Goal: Communication & Community: Share content

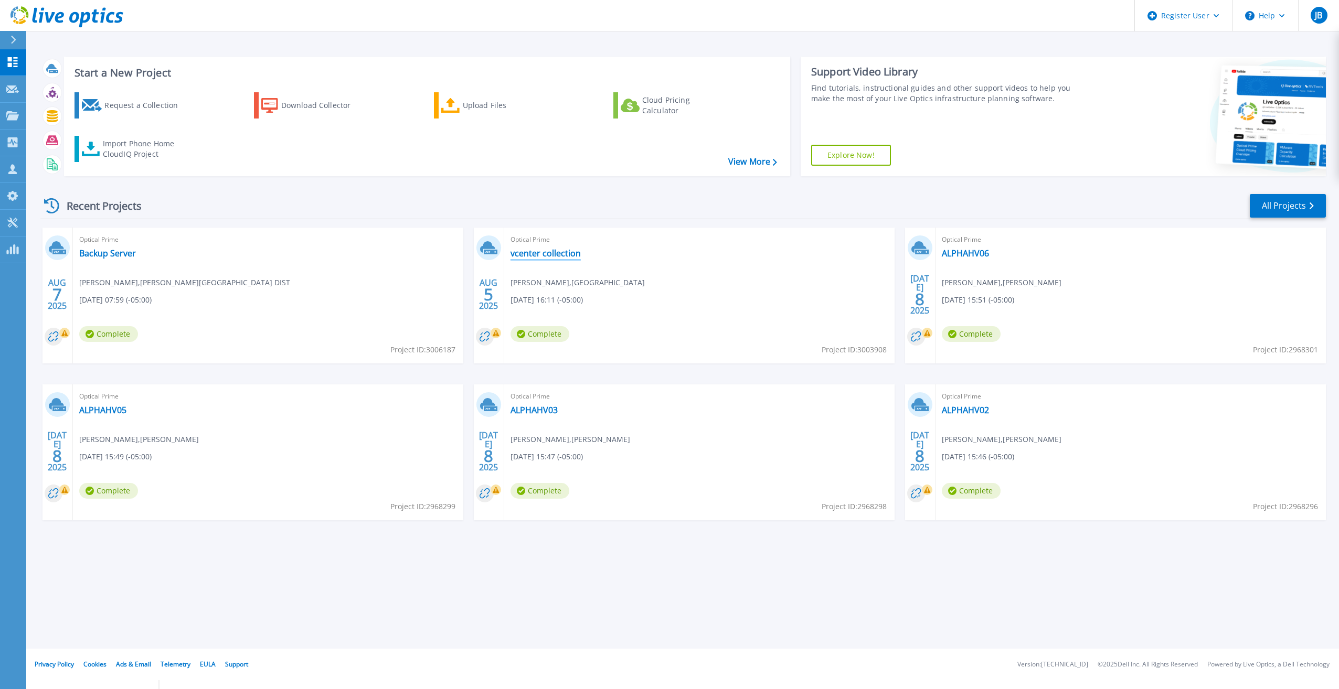
click at [558, 254] on link "vcenter collection" at bounding box center [545, 253] width 70 height 10
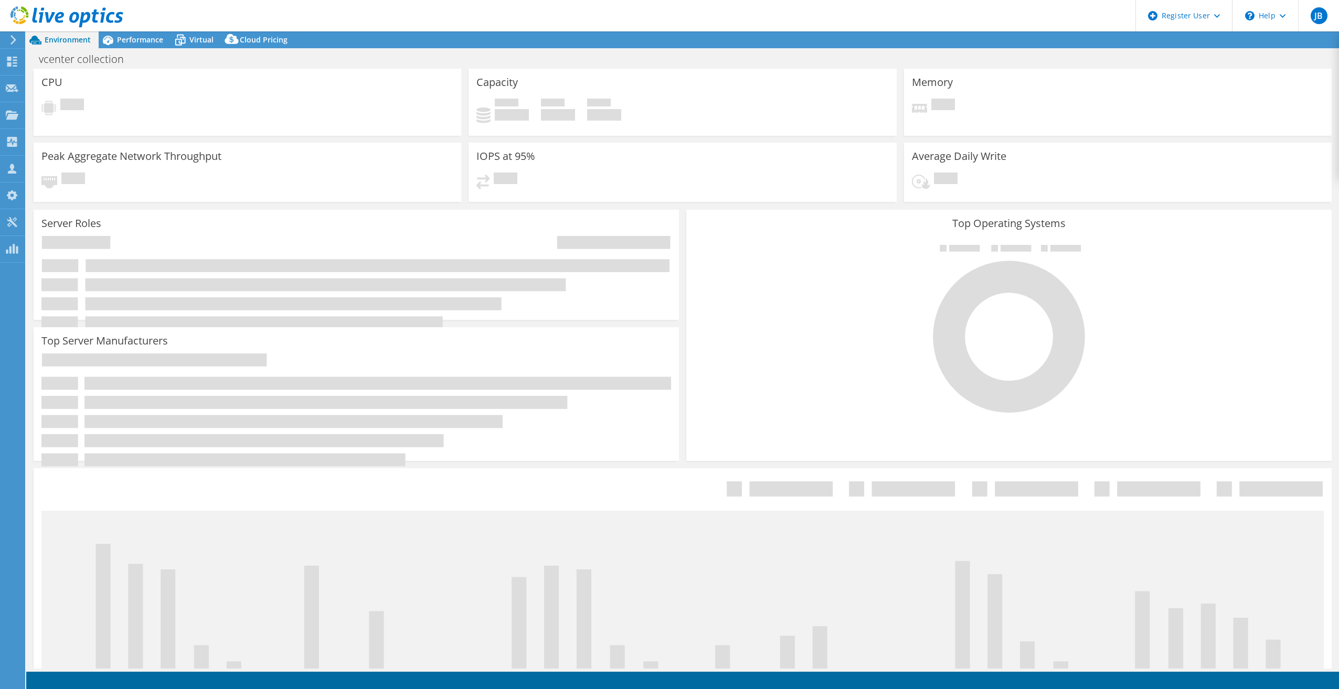
select select "USD"
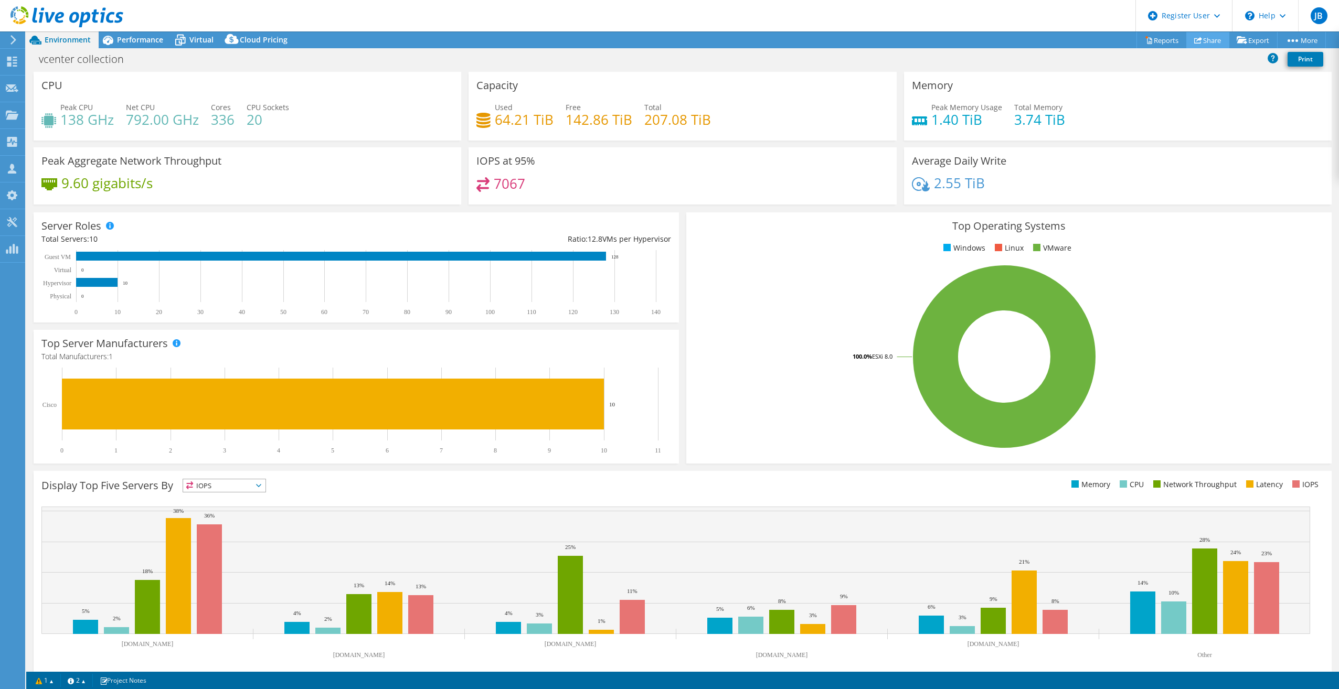
click at [1199, 40] on link "Share" at bounding box center [1207, 40] width 43 height 16
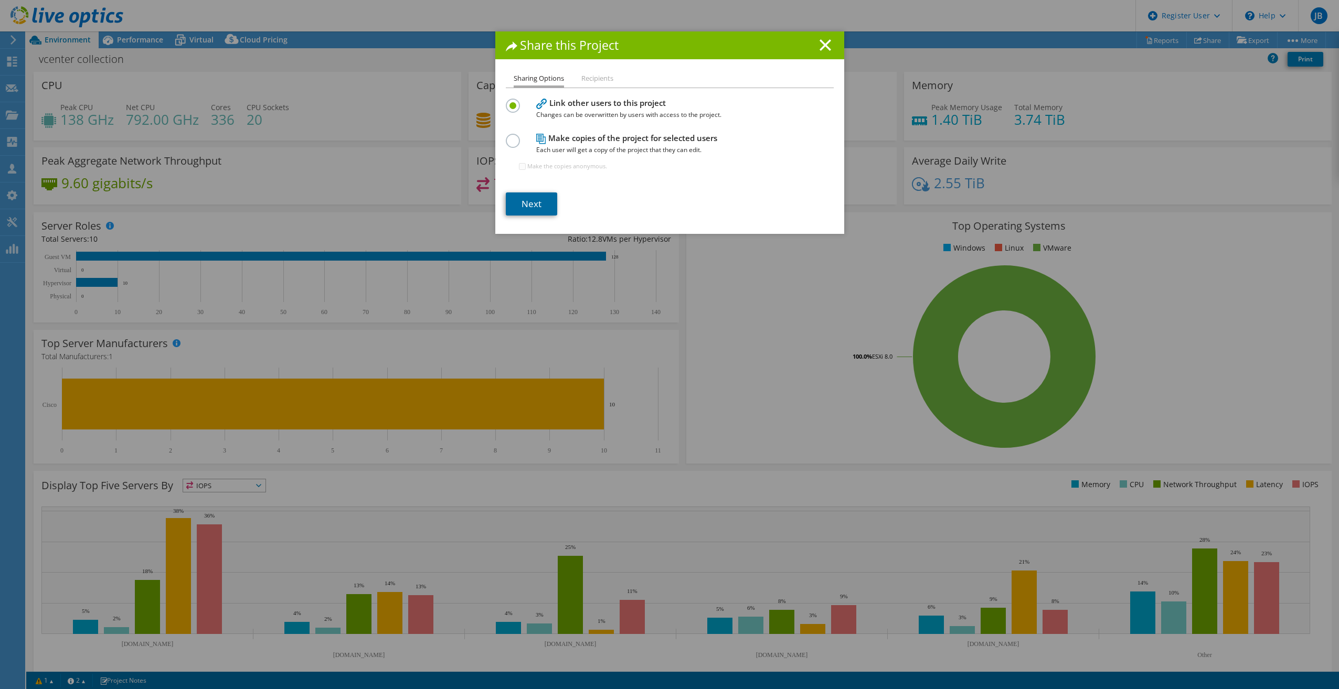
click at [542, 200] on link "Next" at bounding box center [531, 204] width 51 height 23
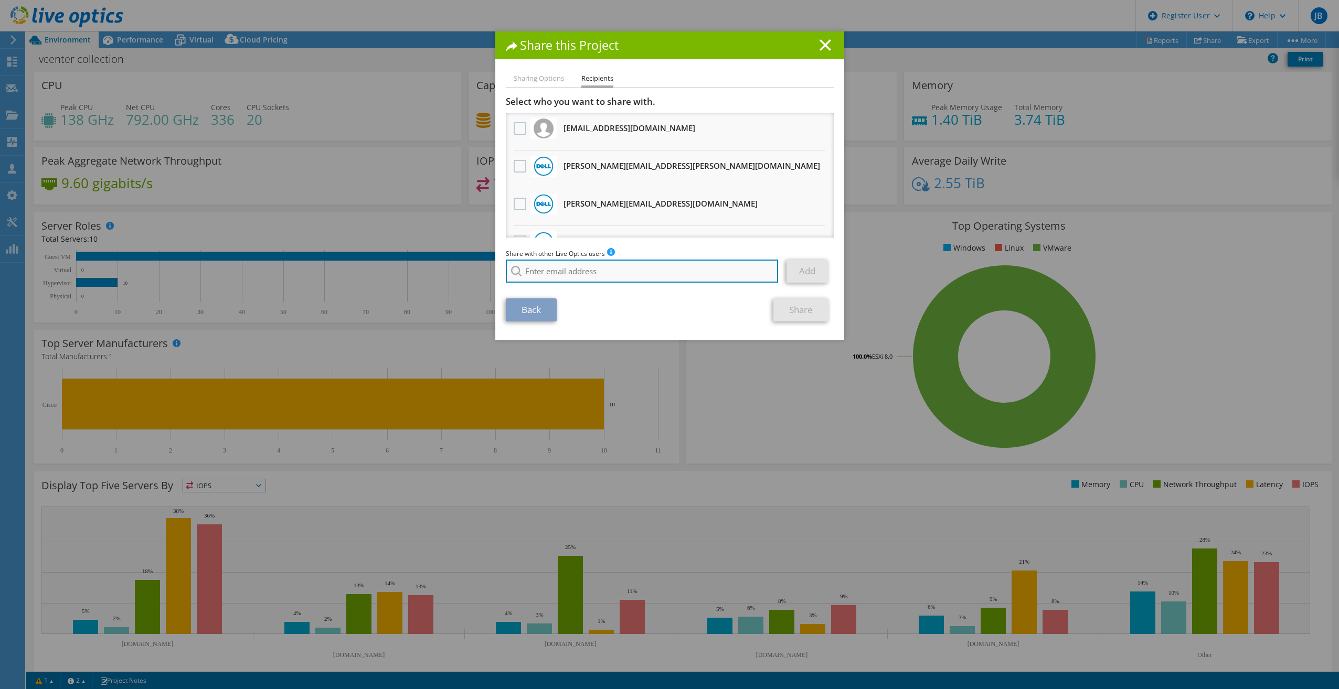
click at [577, 268] on input "search" at bounding box center [642, 271] width 273 height 23
type input "j"
paste input "jharms@redesign-group.com"
type input "jharms@redesign-group.com"
click at [600, 284] on li "jharms@redesign-group.com" at bounding box center [566, 285] width 121 height 13
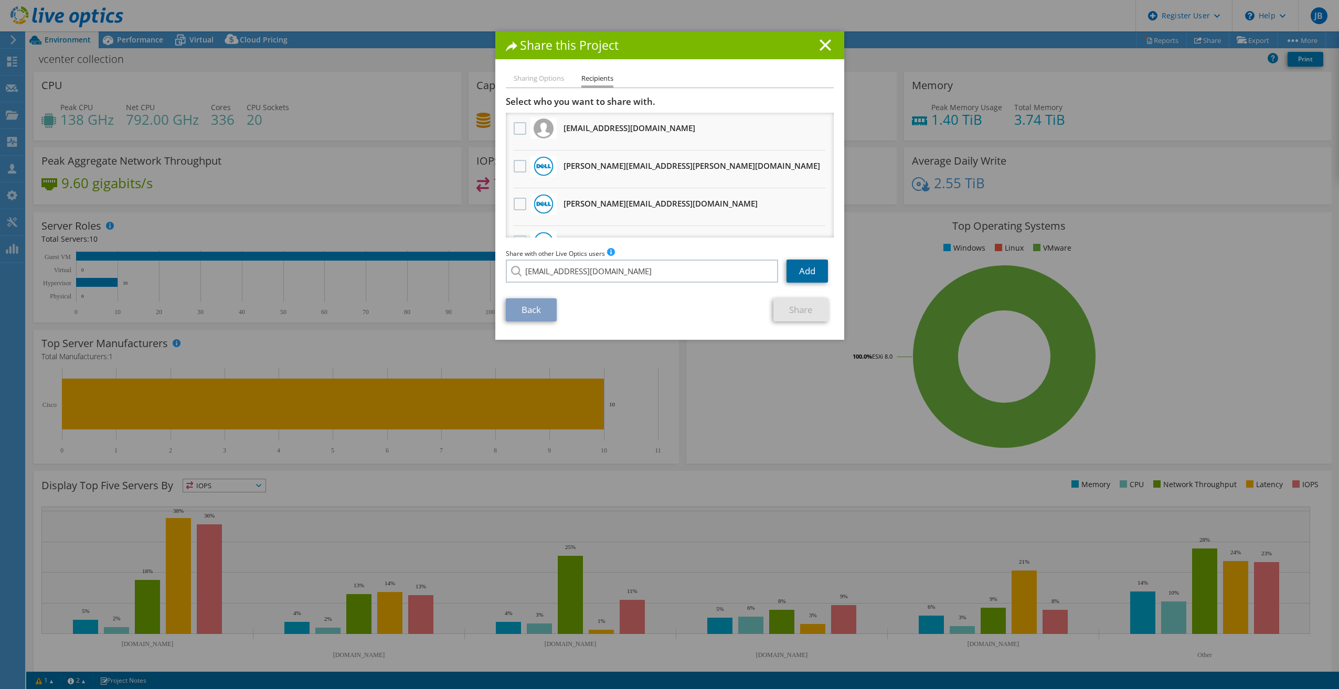
click at [803, 269] on link "Add" at bounding box center [806, 271] width 41 height 23
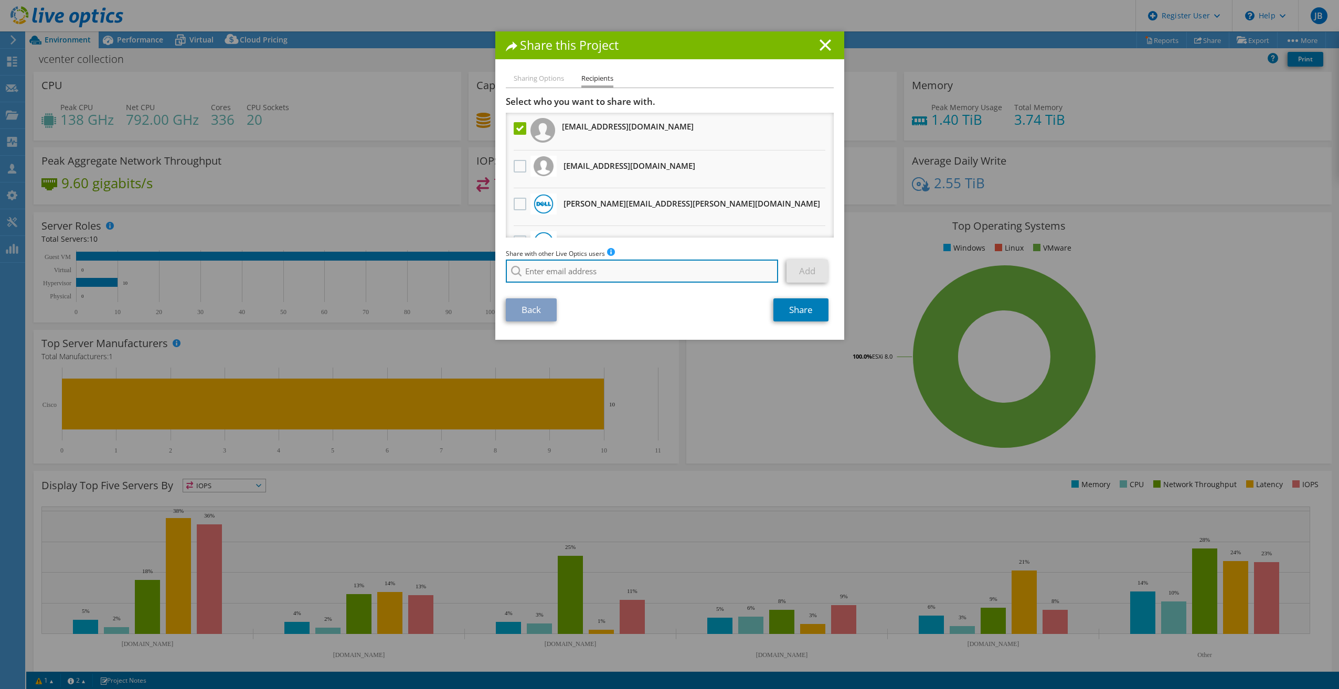
click at [544, 271] on input "search" at bounding box center [642, 271] width 273 height 23
paste input "aestabrook@redesign-group.com"
type input "aestabrook@redesign-group.com"
click at [541, 280] on li "aestabrook@redesign-group.com" at bounding box center [566, 285] width 121 height 13
click at [804, 273] on link "Add" at bounding box center [806, 271] width 41 height 23
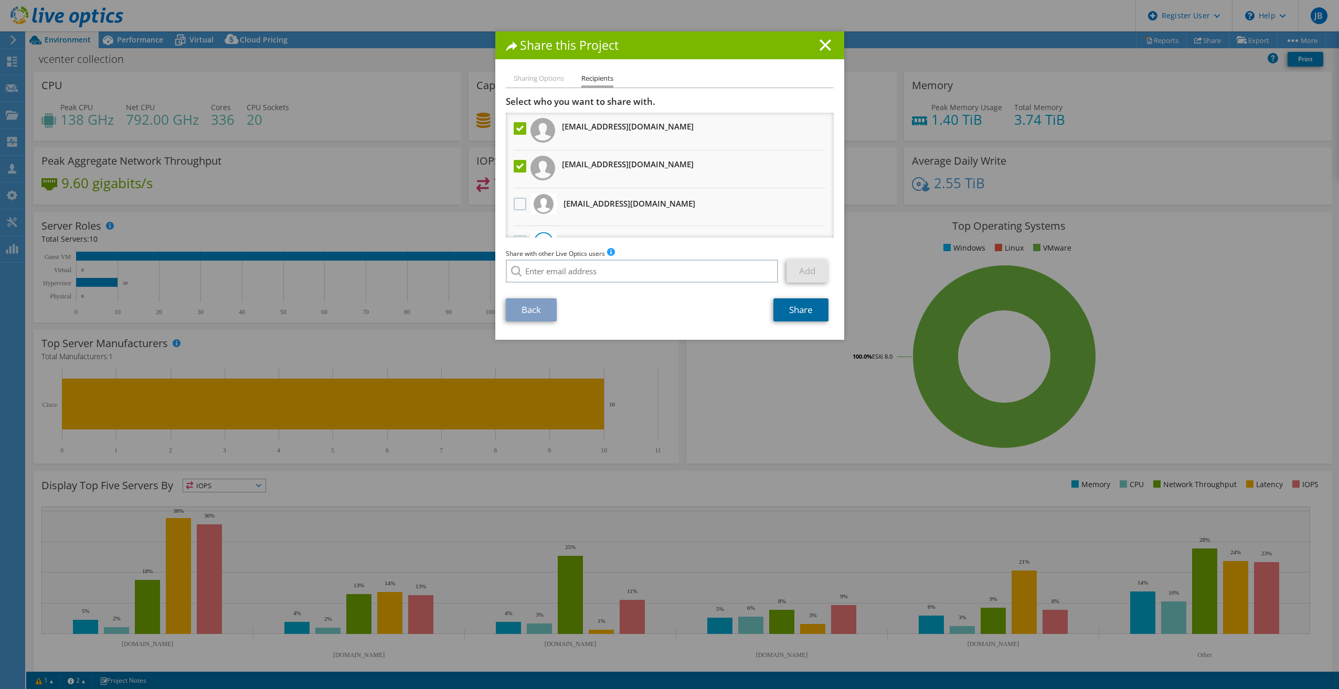
click at [807, 312] on link "Share" at bounding box center [800, 310] width 55 height 23
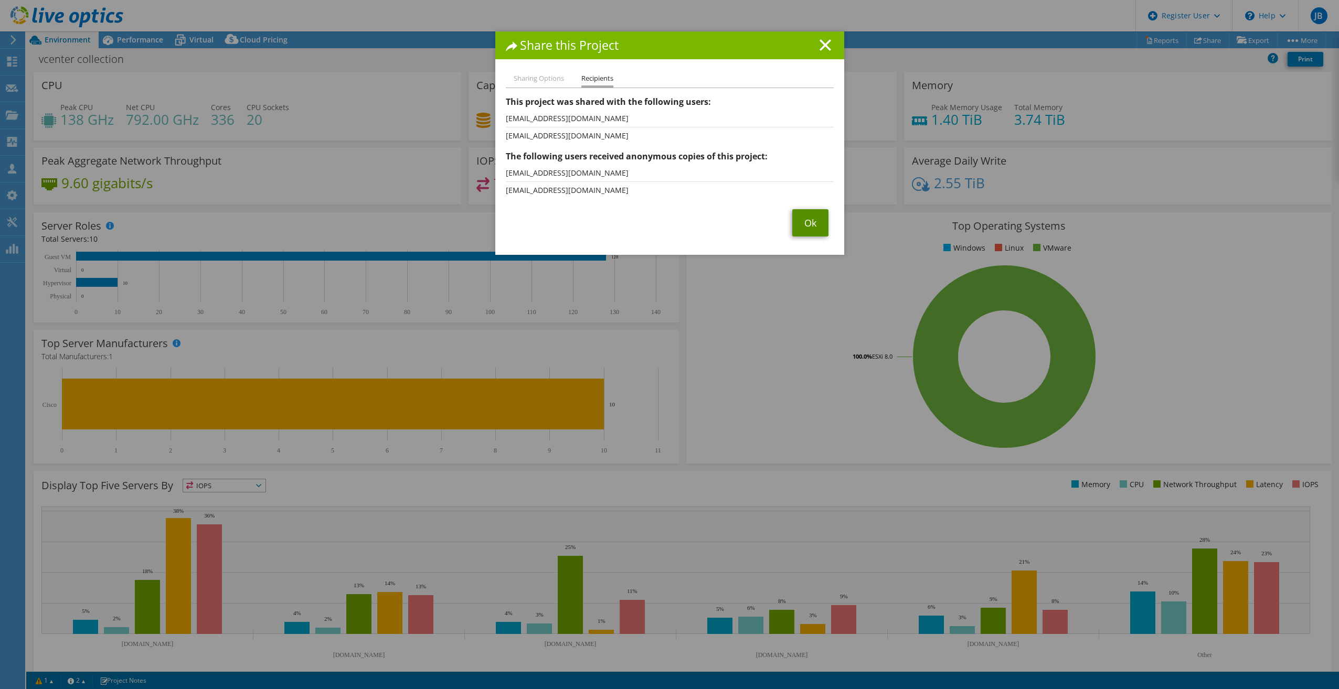
click at [801, 230] on link "Ok" at bounding box center [810, 222] width 36 height 27
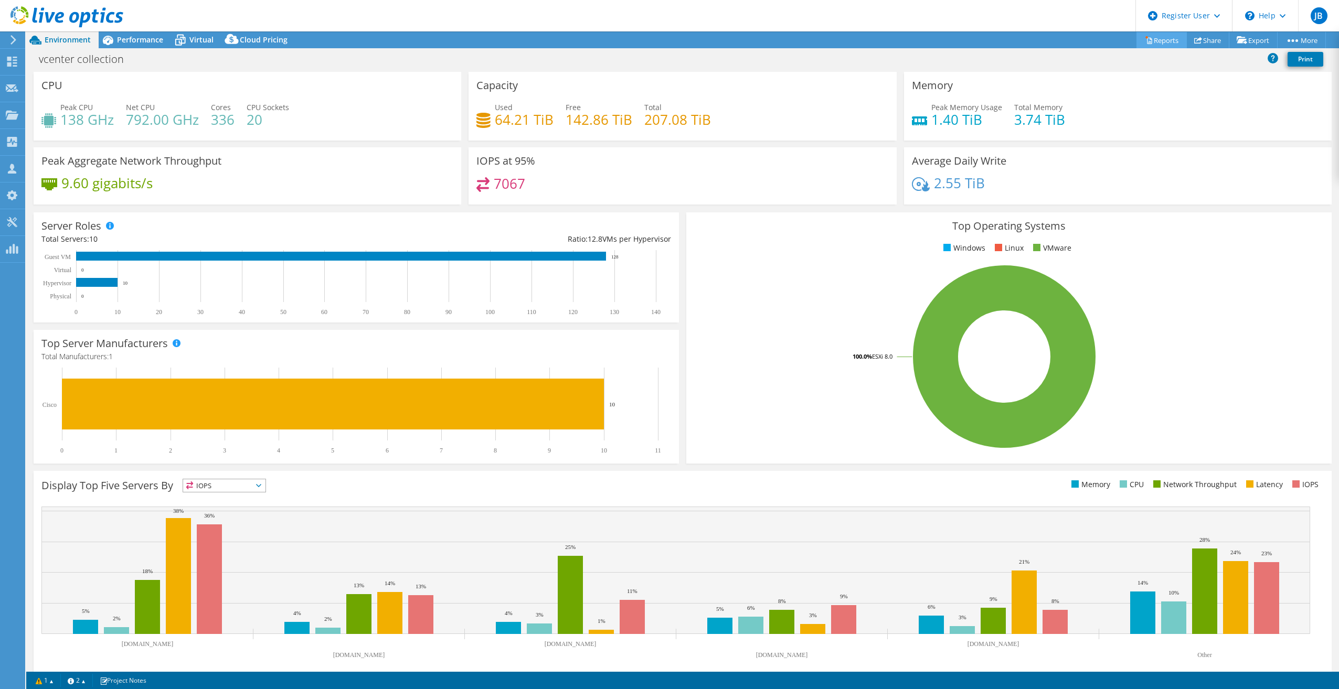
click at [1144, 35] on link "Reports" at bounding box center [1161, 40] width 50 height 16
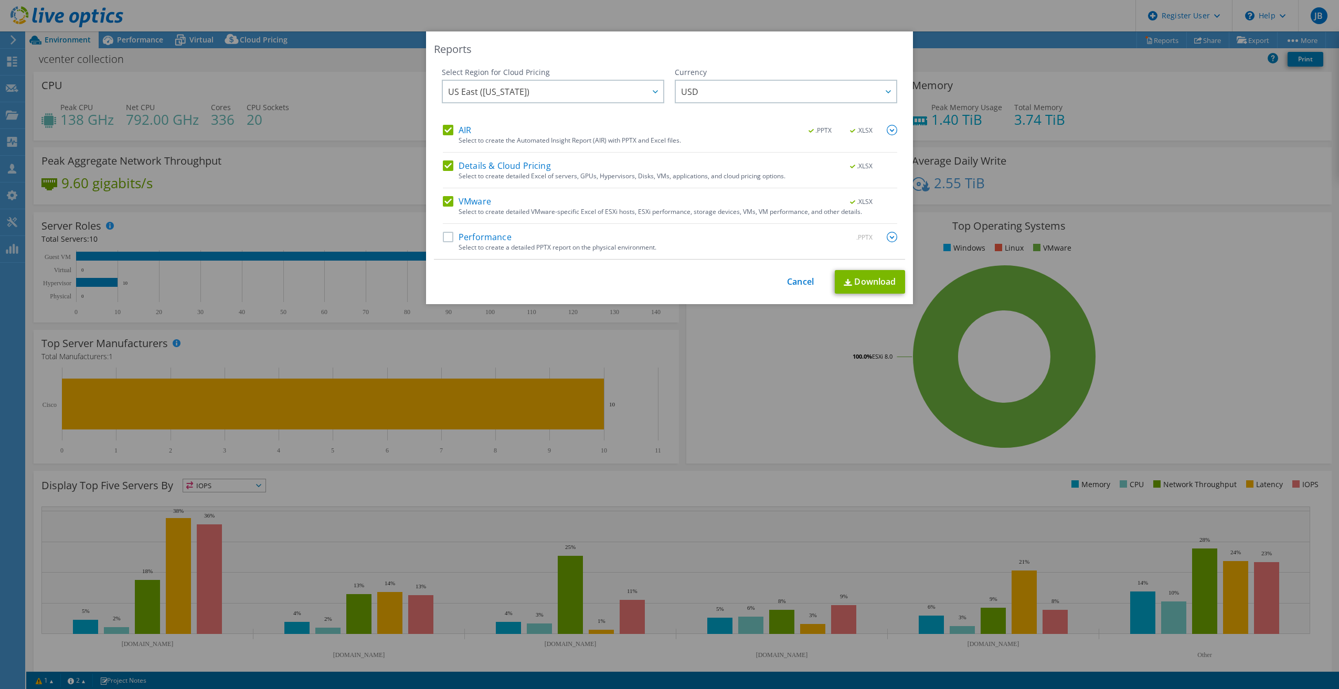
click at [443, 237] on label "Performance" at bounding box center [477, 237] width 69 height 10
click at [0, 0] on input "Performance" at bounding box center [0, 0] width 0 height 0
click at [840, 274] on link "Download" at bounding box center [870, 282] width 70 height 24
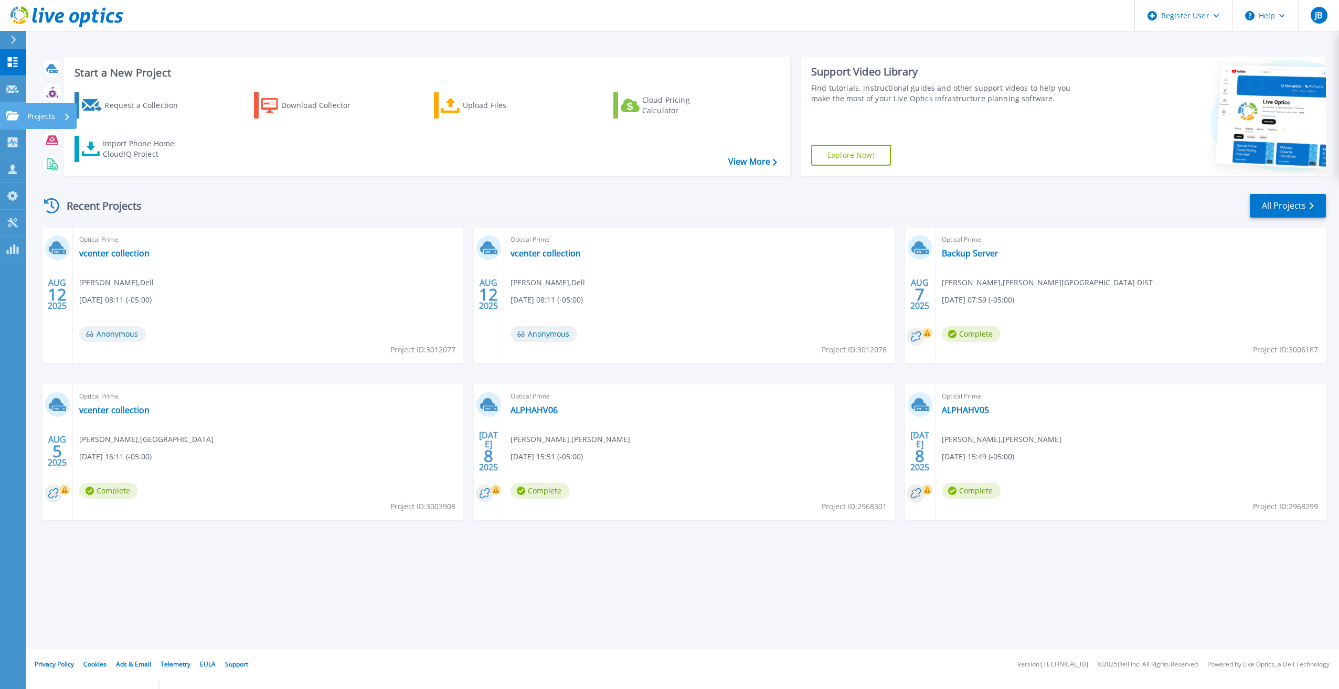
click at [21, 117] on link "Projects Projects" at bounding box center [13, 116] width 26 height 27
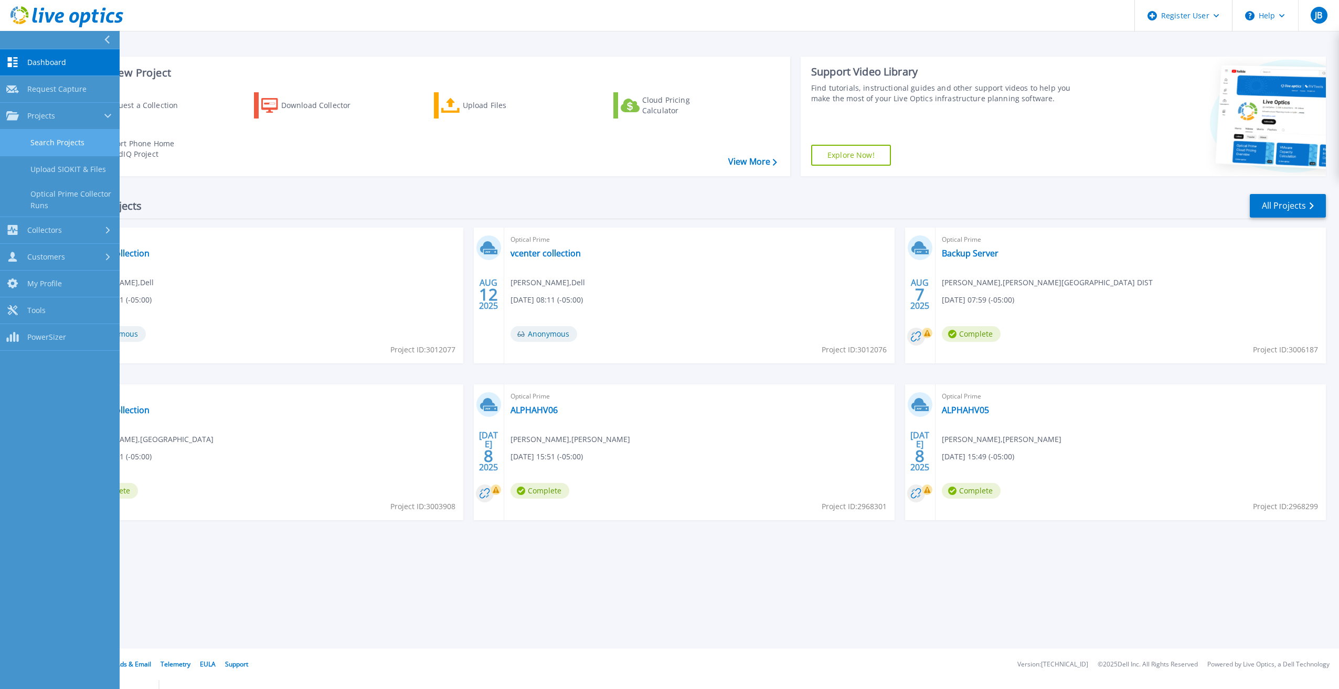
click at [39, 142] on link "Search Projects" at bounding box center [60, 143] width 120 height 27
click at [71, 146] on link "Search Projects" at bounding box center [60, 143] width 120 height 27
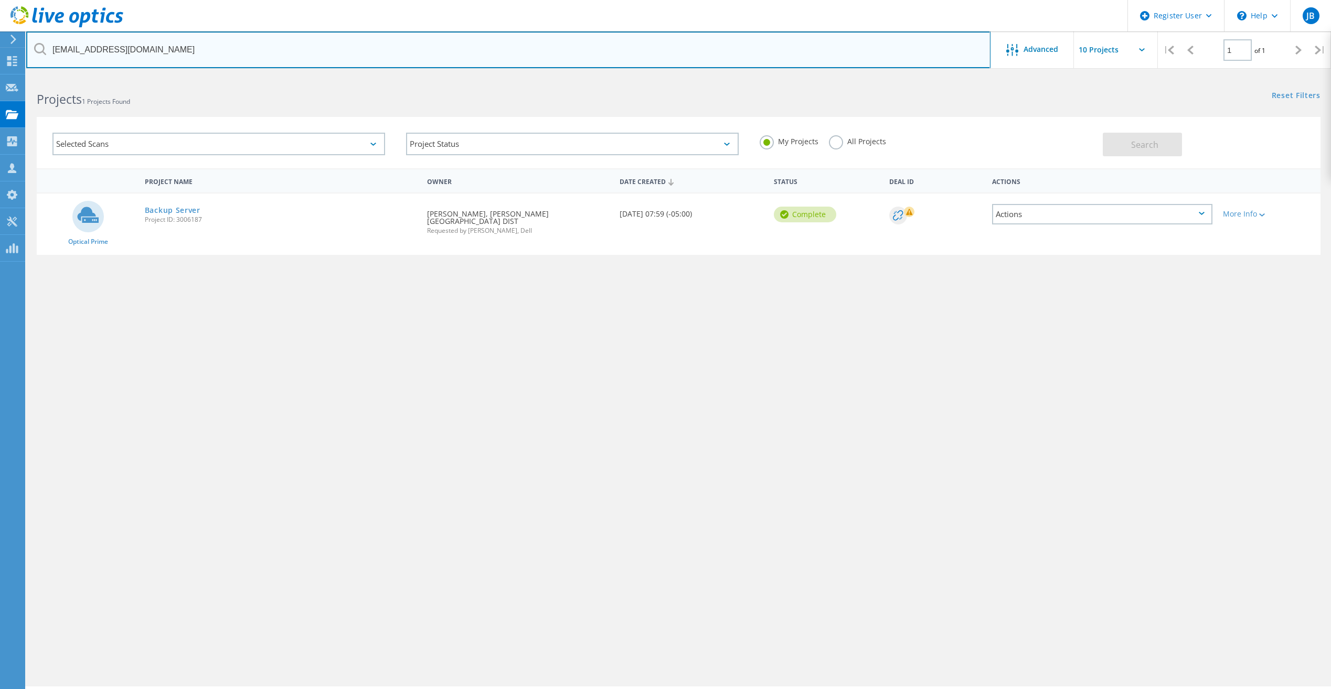
drag, startPoint x: 126, startPoint y: 50, endPoint x: 42, endPoint y: 48, distance: 83.4
click at [42, 48] on div "[EMAIL_ADDRESS][DOMAIN_NAME]" at bounding box center [508, 49] width 964 height 37
paste input "[EMAIL_ADDRESS][DOMAIN_NAME]"
type input "[EMAIL_ADDRESS][DOMAIN_NAME]"
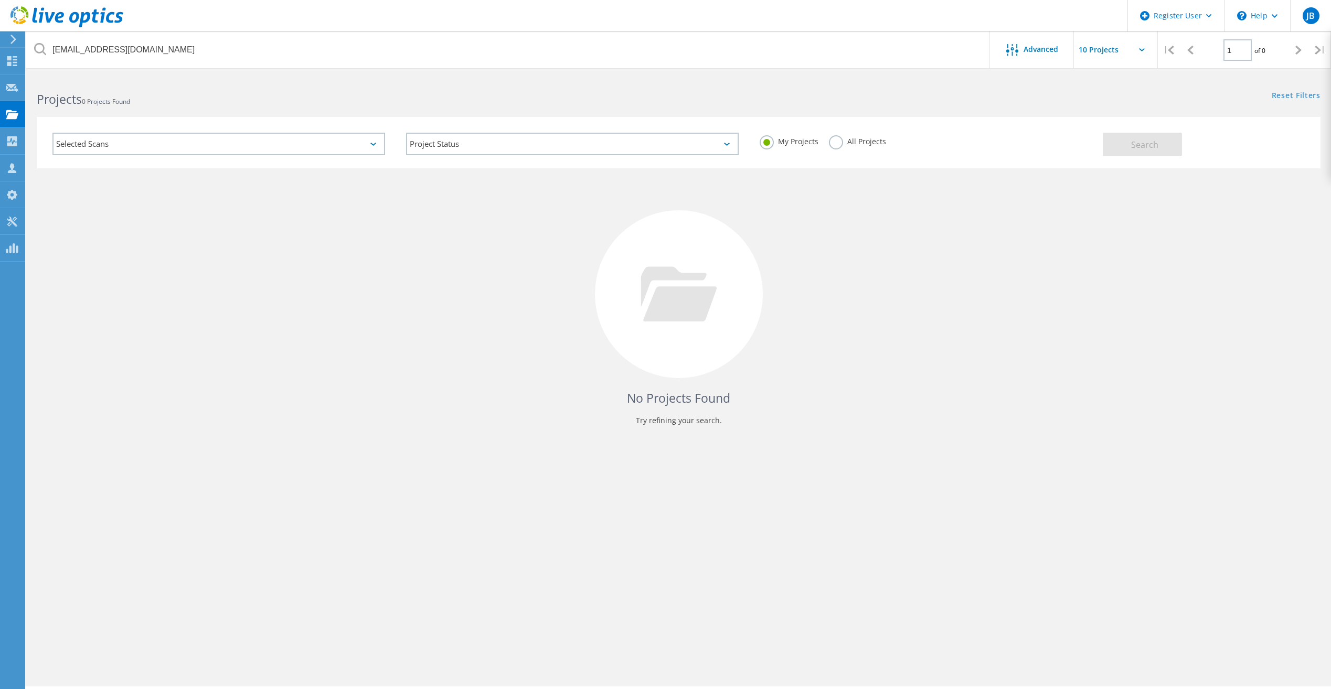
click at [847, 142] on label "All Projects" at bounding box center [857, 140] width 57 height 10
click at [0, 0] on input "All Projects" at bounding box center [0, 0] width 0 height 0
click at [1164, 141] on button "Search" at bounding box center [1142, 145] width 79 height 24
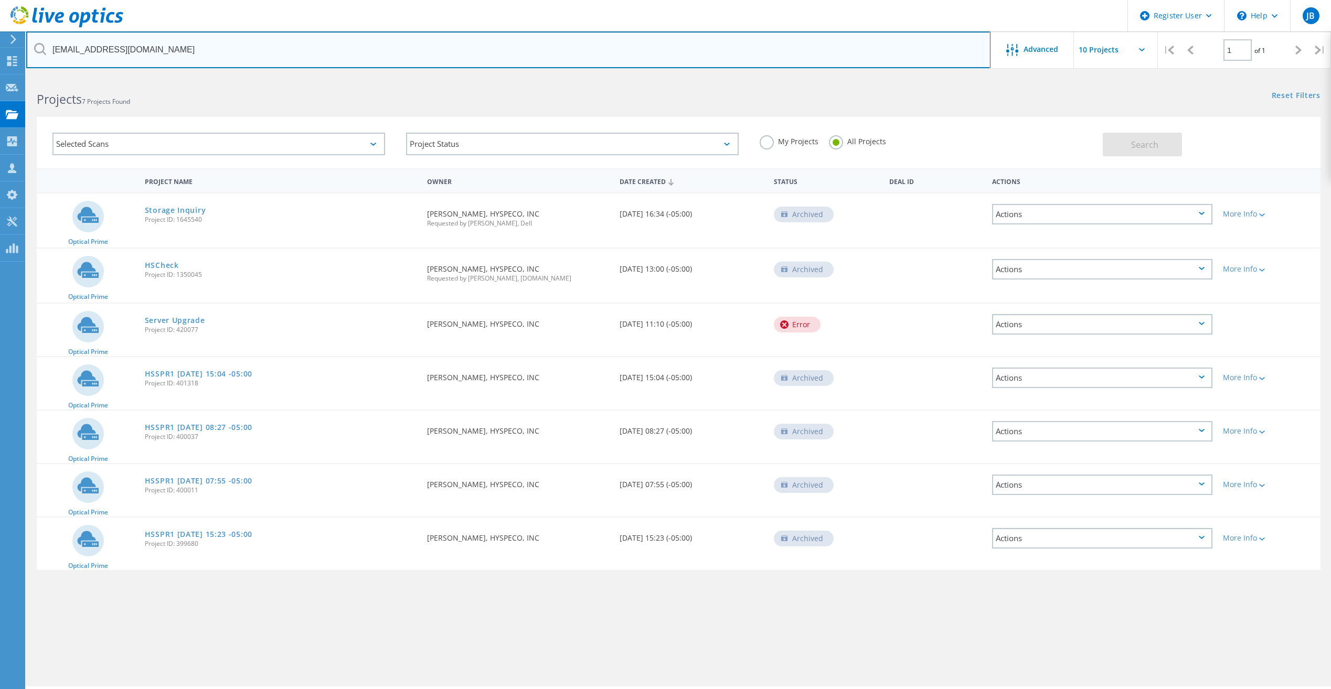
click at [145, 43] on input "[EMAIL_ADDRESS][DOMAIN_NAME]" at bounding box center [508, 49] width 964 height 37
drag, startPoint x: 160, startPoint y: 44, endPoint x: -2, endPoint y: 54, distance: 162.5
click at [0, 54] on html "Register User \n Help Explore Helpful Articles Contact Support JB Dell User [PE…" at bounding box center [665, 398] width 1331 height 797
paste input "[EMAIL_ADDRESS][DOMAIN_NAME]"
type input "[EMAIL_ADDRESS][DOMAIN_NAME]"
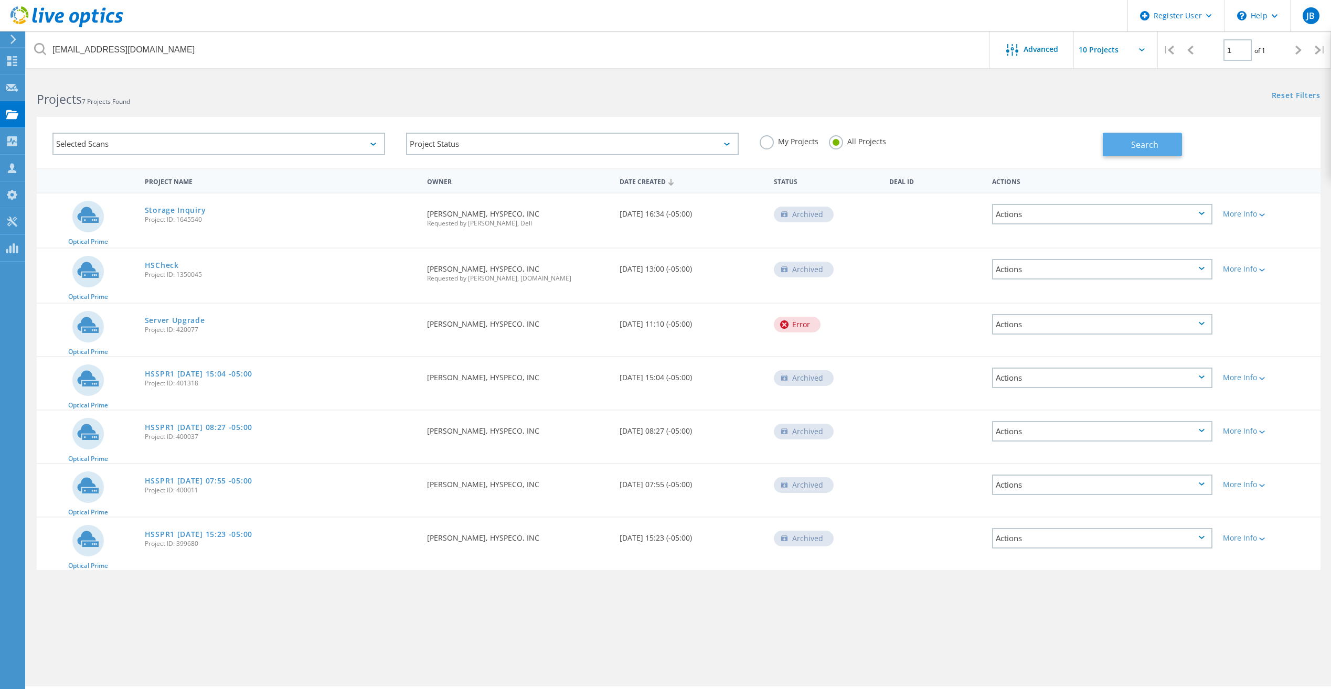
click at [1106, 138] on button "Search" at bounding box center [1142, 145] width 79 height 24
